Goal: Complete application form: Complete application form

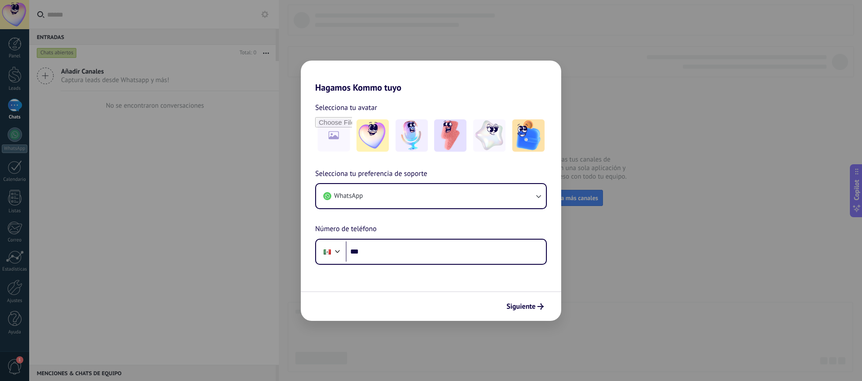
click at [241, 159] on div "Hagamos Kommo tuyo Selecciona tu avatar Selecciona tu preferencia de soporte Wh…" at bounding box center [431, 190] width 862 height 381
click at [631, 277] on div "Hagamos Kommo tuyo Selecciona tu avatar Selecciona tu preferencia de soporte Wh…" at bounding box center [431, 190] width 862 height 381
click at [521, 309] on span "Siguiente" at bounding box center [521, 307] width 29 height 6
click at [635, 184] on div "Hagamos Kommo tuyo Selecciona tu avatar Selecciona tu preferencia de soporte Wh…" at bounding box center [431, 190] width 862 height 381
click at [538, 308] on icon "submit" at bounding box center [541, 307] width 6 height 6
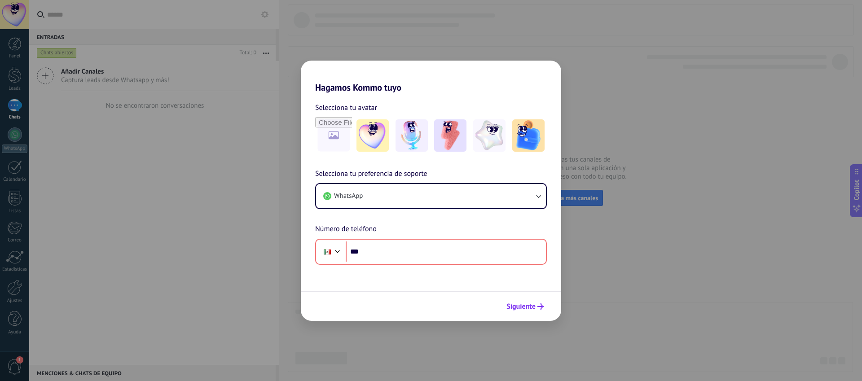
click at [538, 308] on icon "submit" at bounding box center [541, 307] width 6 height 6
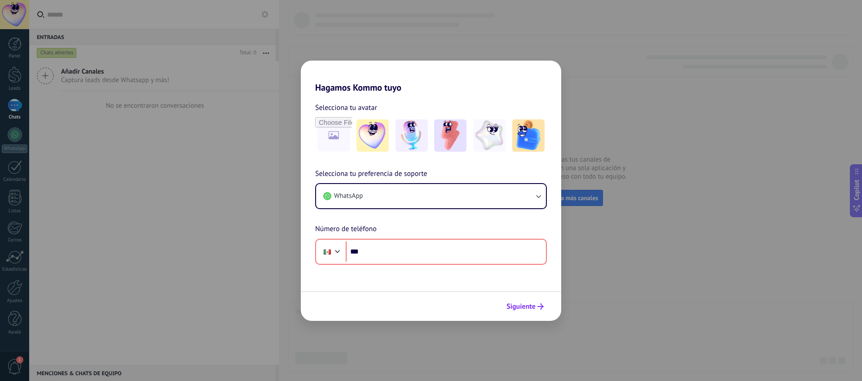
click at [538, 308] on icon "submit" at bounding box center [541, 307] width 6 height 6
click at [164, 135] on div "Hagamos Kommo tuyo Selecciona tu avatar Selecciona tu preferencia de soporte Wh…" at bounding box center [431, 190] width 862 height 381
click at [231, 127] on div "Hagamos Kommo tuyo Selecciona tu avatar Selecciona tu preferencia de soporte Wh…" at bounding box center [431, 190] width 862 height 381
